Goal: Information Seeking & Learning: Learn about a topic

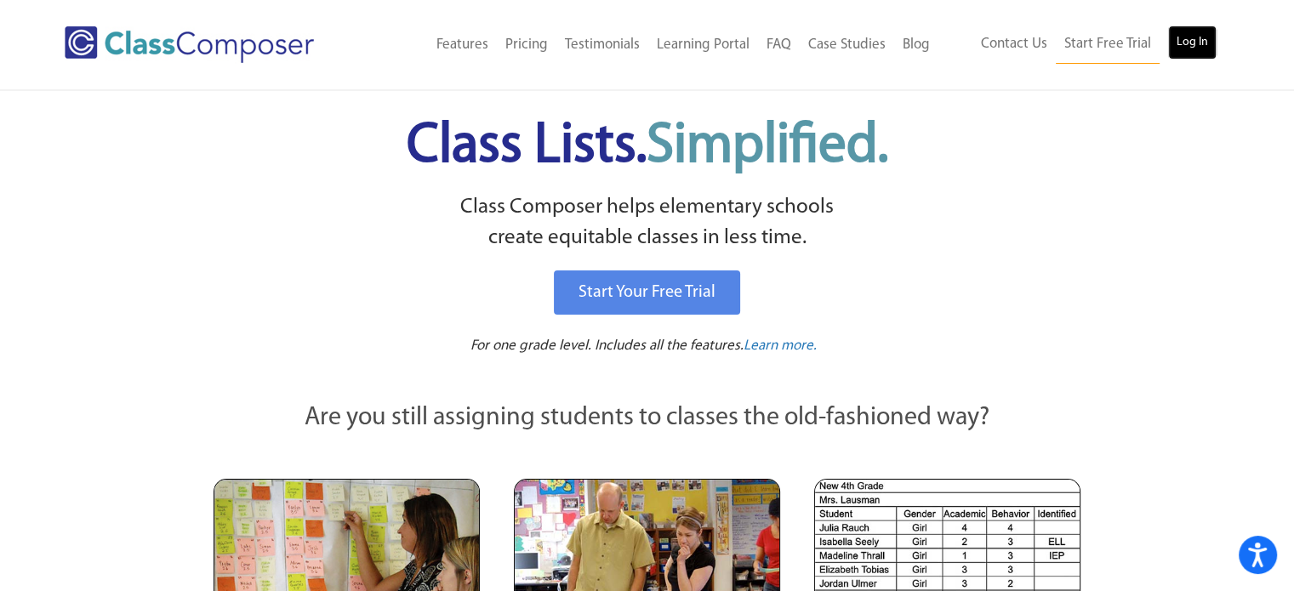
click at [1201, 37] on link "Log In" at bounding box center [1192, 43] width 48 height 34
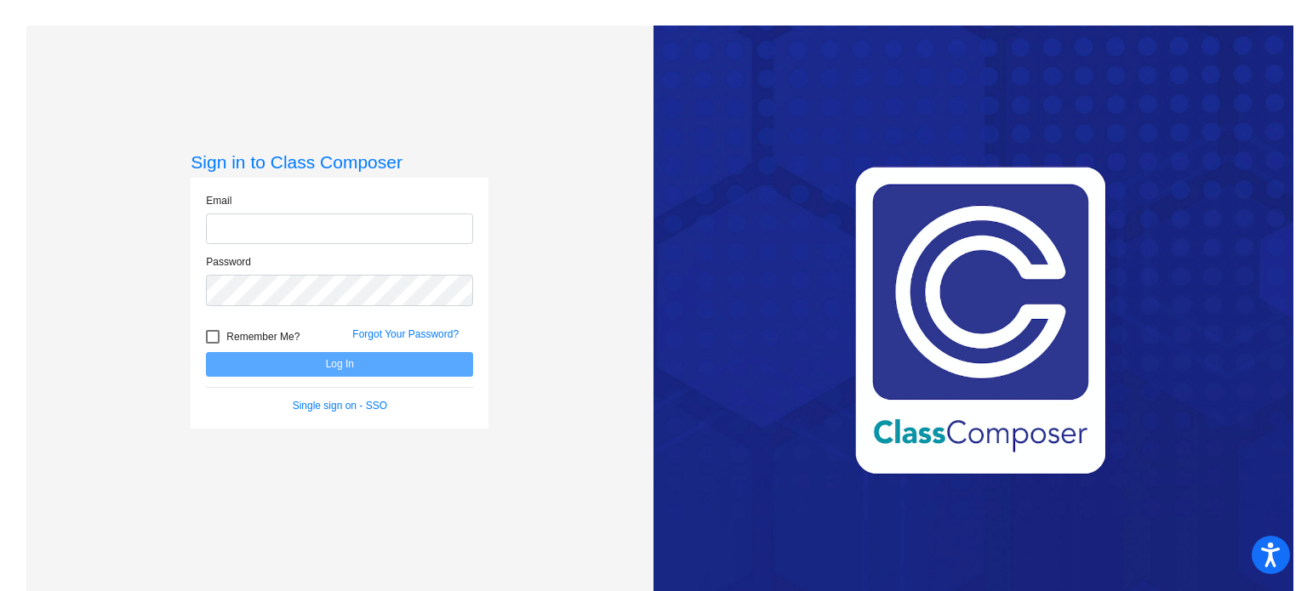
type input "[EMAIL_ADDRESS][PERSON_NAME][DOMAIN_NAME]"
click at [349, 238] on div "Email melody.trujillo@rrps.net" at bounding box center [339, 224] width 293 height 62
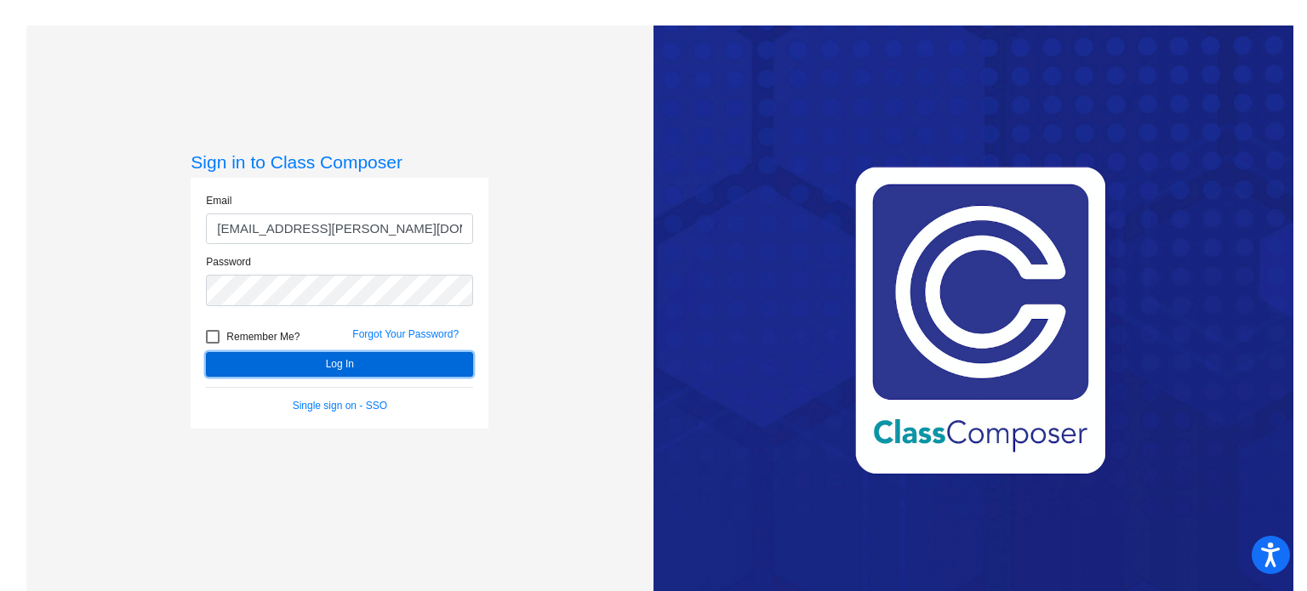
click at [342, 373] on button "Log In" at bounding box center [339, 364] width 267 height 25
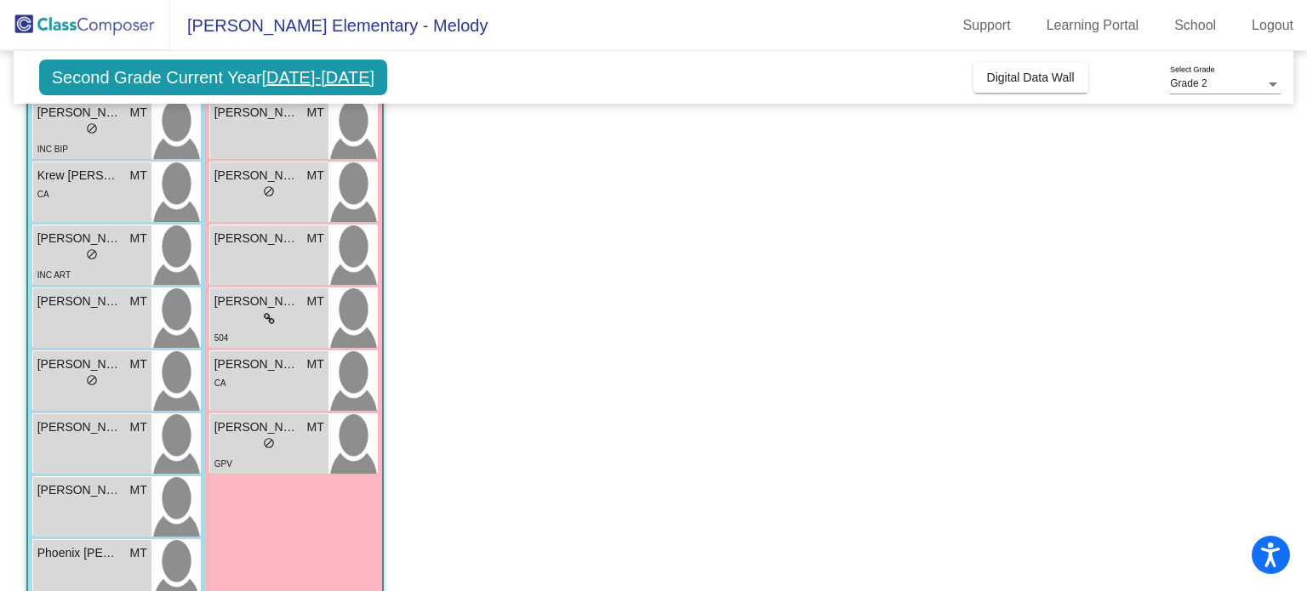
scroll to position [463, 0]
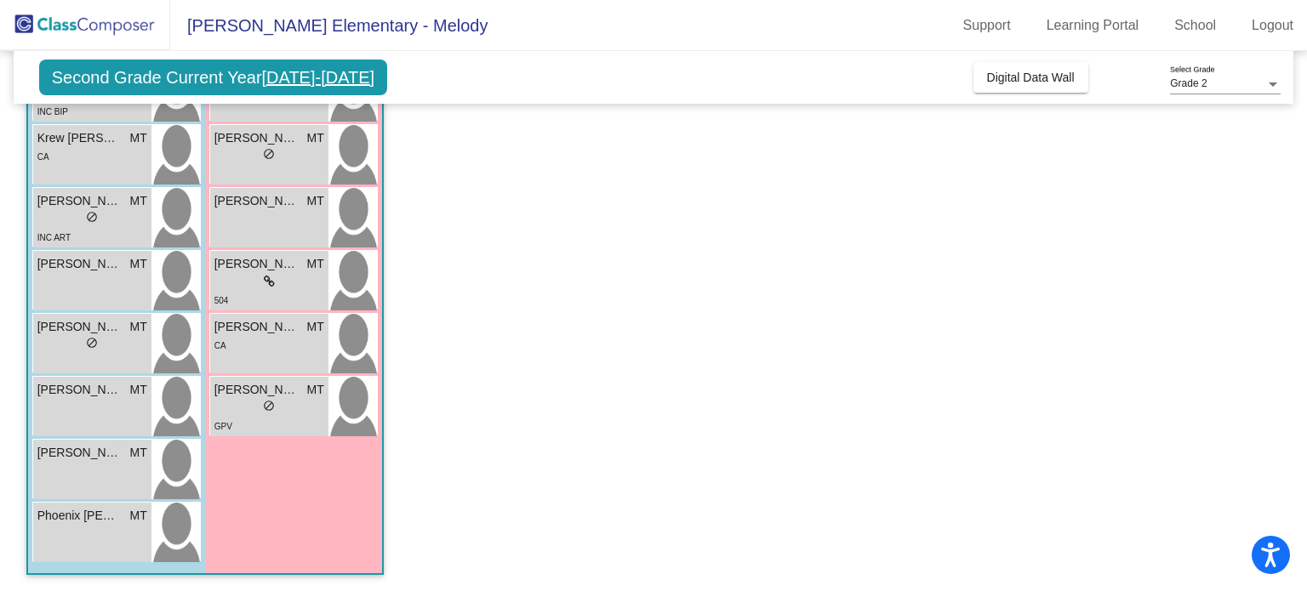
click at [26, 407] on div "Class 2 - M. Trujillo picture_as_pdf Melody Trujillo Add Student First Name Las…" at bounding box center [204, 137] width 357 height 876
click at [56, 396] on span "Matteo Carrillo" at bounding box center [79, 390] width 85 height 18
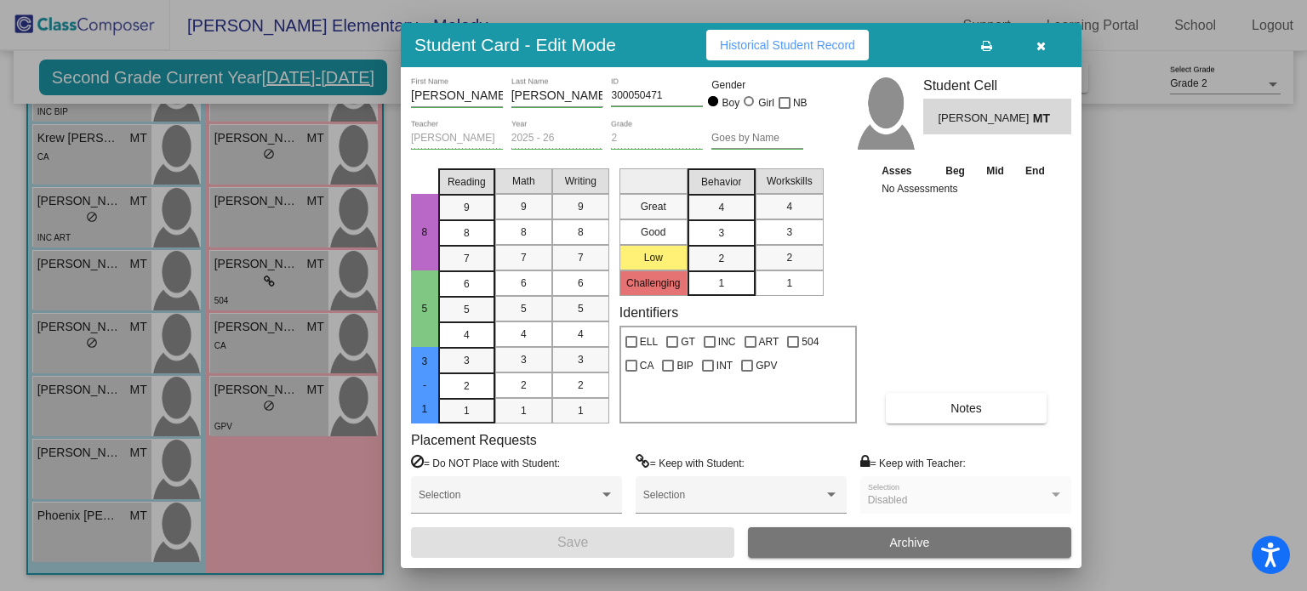
click at [800, 46] on span "Historical Student Record" at bounding box center [787, 45] width 135 height 14
click at [1045, 54] on button "button" at bounding box center [1040, 45] width 54 height 31
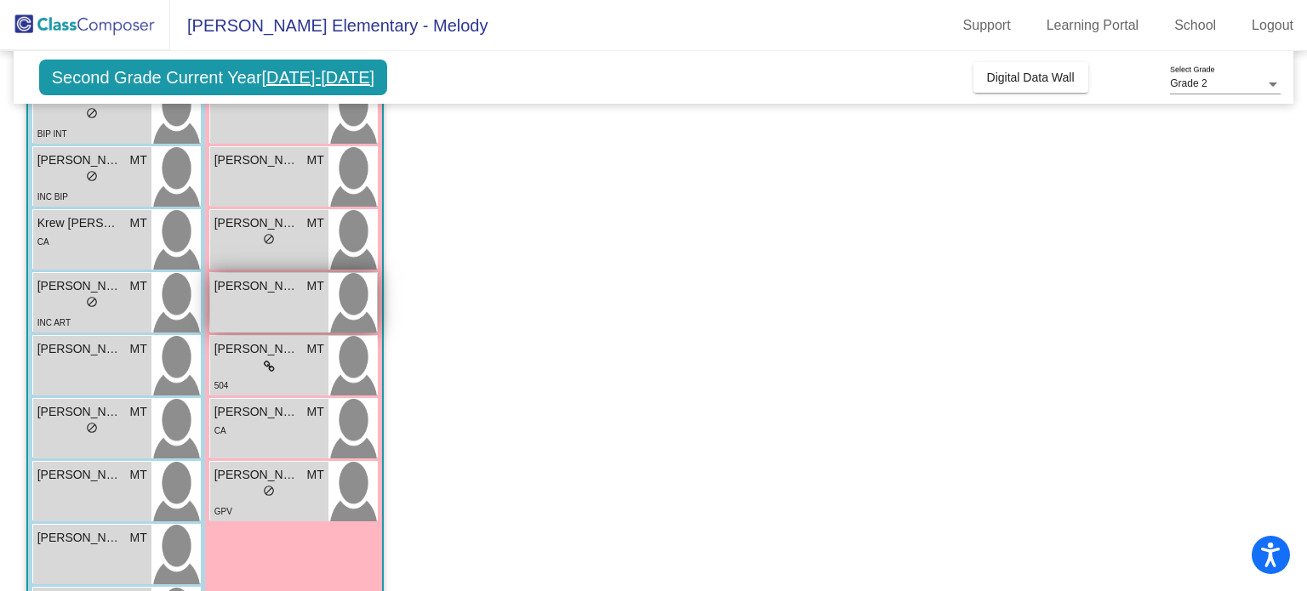
scroll to position [293, 0]
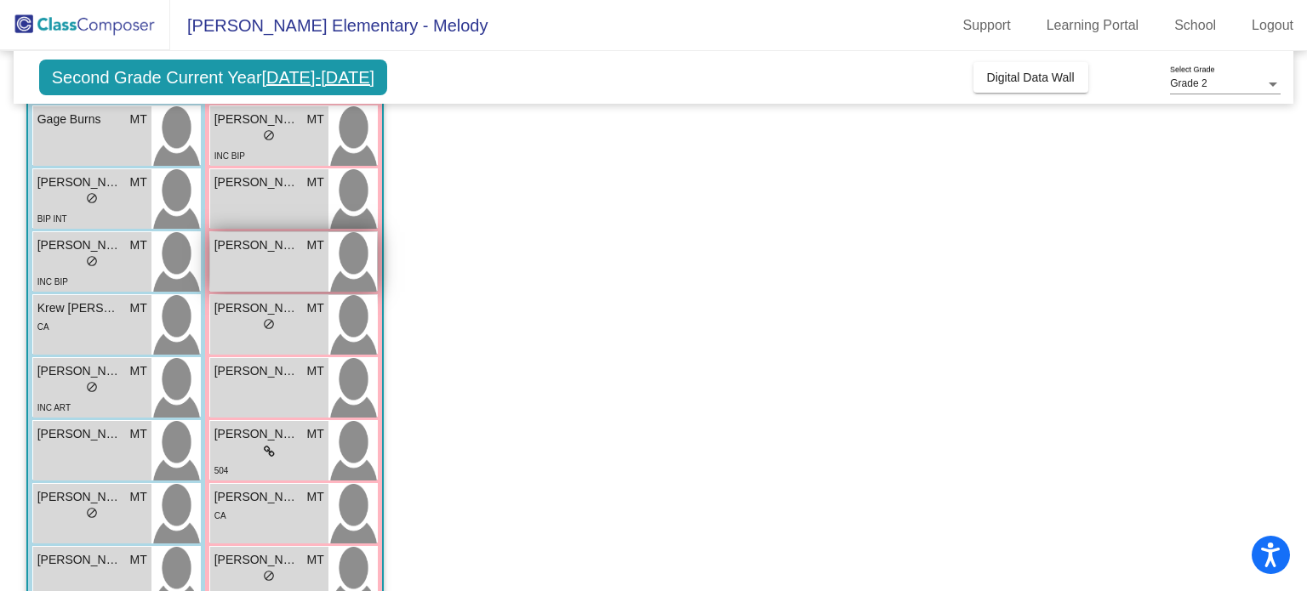
click at [275, 262] on div "Fiara Bozell MT lock do_not_disturb_alt" at bounding box center [269, 262] width 118 height 60
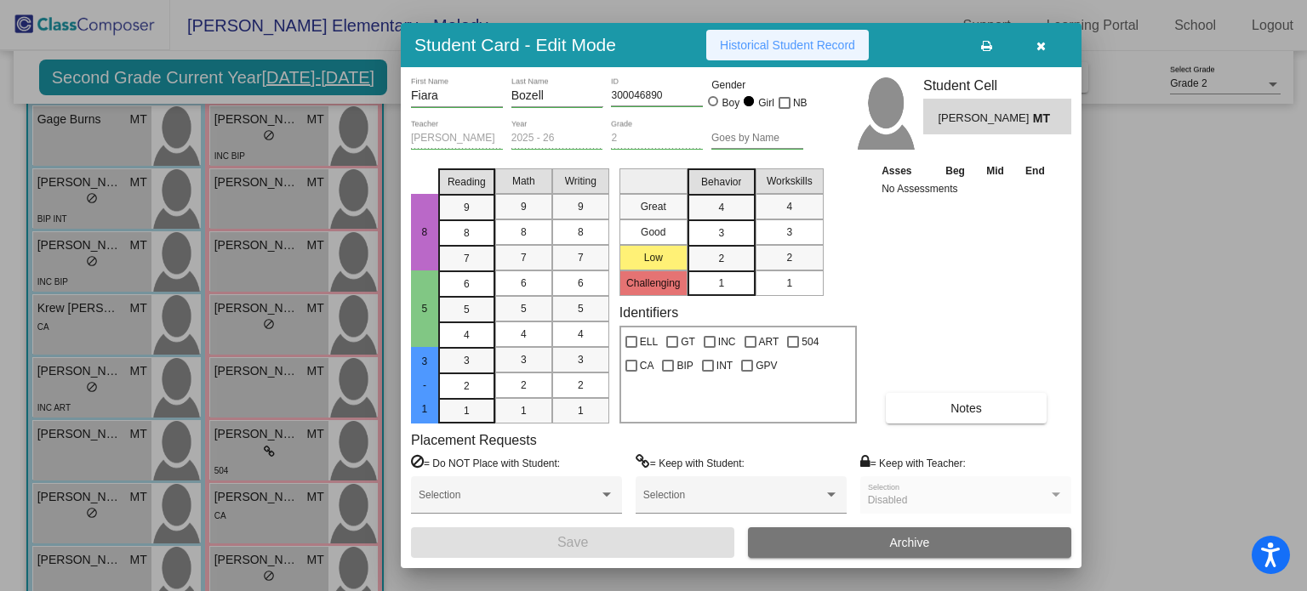
drag, startPoint x: 759, startPoint y: 52, endPoint x: 772, endPoint y: 132, distance: 81.1
click at [761, 50] on button "Historical Student Record" at bounding box center [787, 45] width 162 height 31
